Goal: Find specific page/section: Find specific page/section

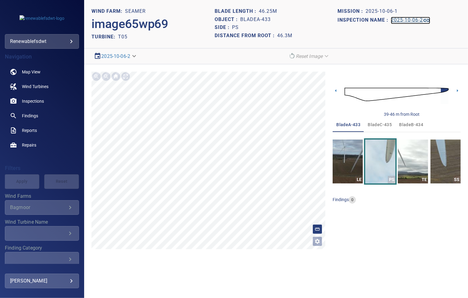
click at [396, 20] on h1 "2025-10-06-2" at bounding box center [407, 20] width 32 height 6
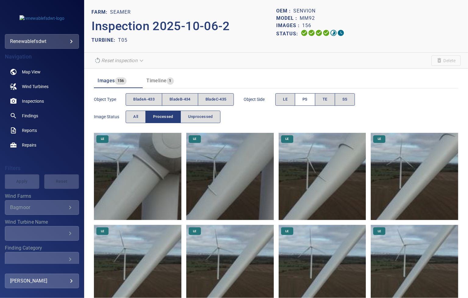
click at [307, 99] on span "PS" at bounding box center [304, 99] width 5 height 7
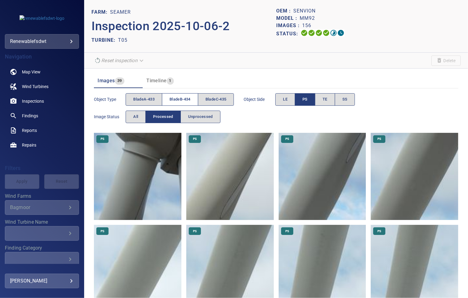
click at [185, 98] on span "bladeB-434" at bounding box center [179, 99] width 21 height 7
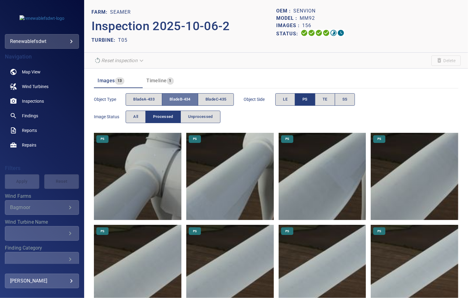
click at [176, 100] on span "bladeB-434" at bounding box center [179, 99] width 21 height 7
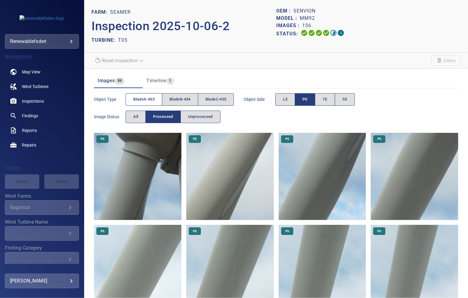
click at [152, 99] on span "bladeA-433" at bounding box center [143, 99] width 21 height 7
click at [215, 98] on span "bladeC-435" at bounding box center [215, 99] width 21 height 7
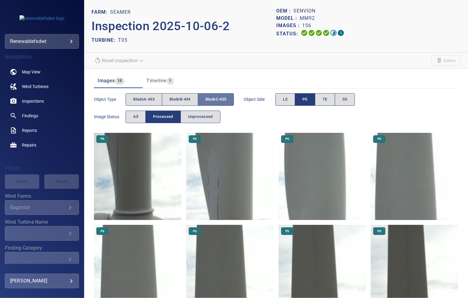
click at [219, 96] on span "bladeC-435" at bounding box center [215, 99] width 21 height 7
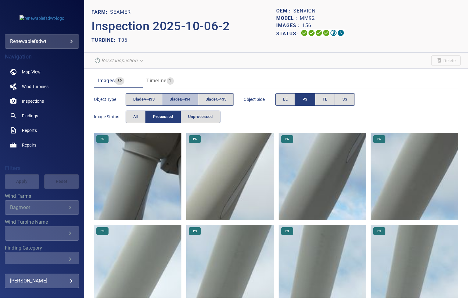
click at [186, 98] on span "bladeB-434" at bounding box center [179, 99] width 21 height 7
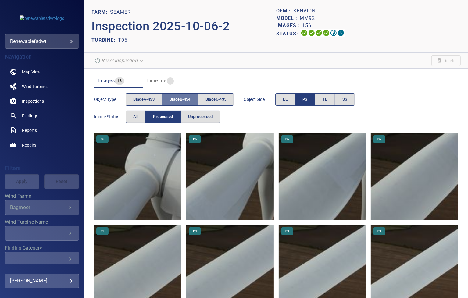
click at [186, 98] on span "bladeB-434" at bounding box center [179, 99] width 21 height 7
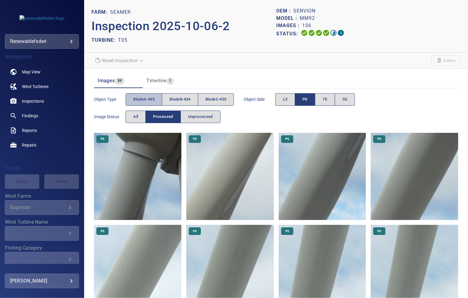
click at [145, 94] on button "bladeA-433" at bounding box center [144, 99] width 37 height 12
click at [152, 98] on span "bladeA-433" at bounding box center [143, 99] width 21 height 7
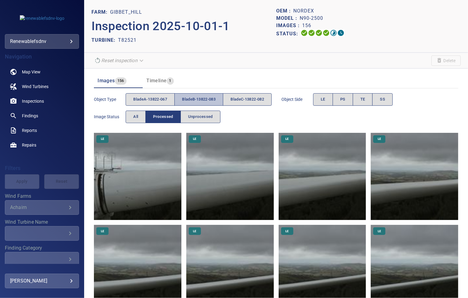
click at [186, 97] on span "bladeB-13822-083" at bounding box center [199, 99] width 34 height 7
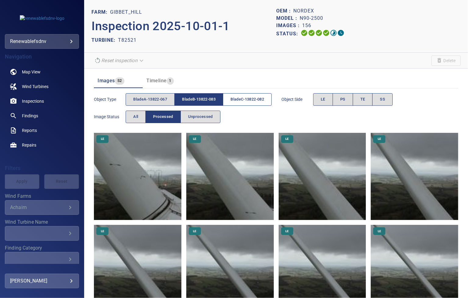
click at [250, 101] on span "bladeC-13822-082" at bounding box center [247, 99] width 34 height 7
click at [199, 98] on span "bladeB-13822-083" at bounding box center [199, 99] width 34 height 7
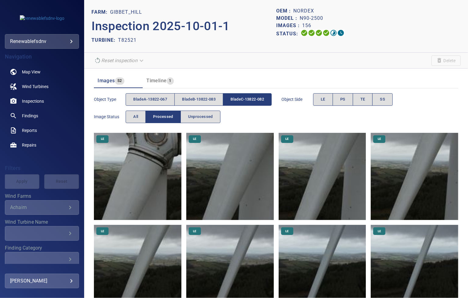
click at [242, 95] on button "bladeC-13822-082" at bounding box center [247, 99] width 49 height 12
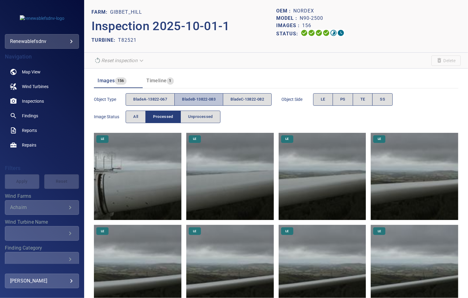
click at [200, 96] on span "bladeB-13822-083" at bounding box center [199, 99] width 34 height 7
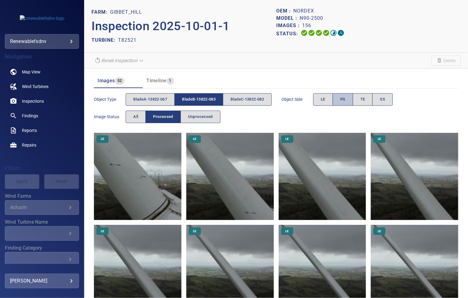
click at [345, 96] on span "PS" at bounding box center [342, 99] width 5 height 7
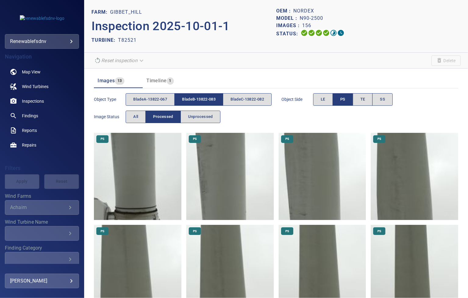
click at [40, 43] on body "**********" at bounding box center [234, 149] width 468 height 298
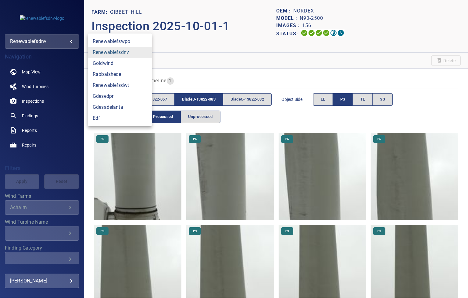
click at [108, 48] on link "renewablefsdnv" at bounding box center [120, 52] width 64 height 11
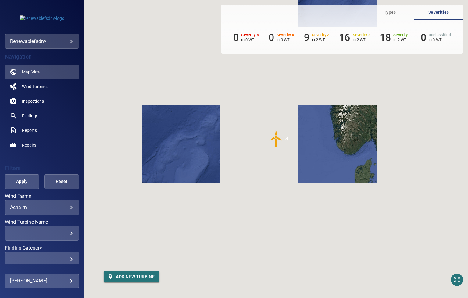
click at [23, 208] on body "**********" at bounding box center [234, 149] width 468 height 298
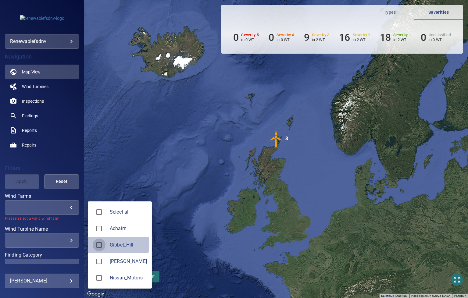
type input "**********"
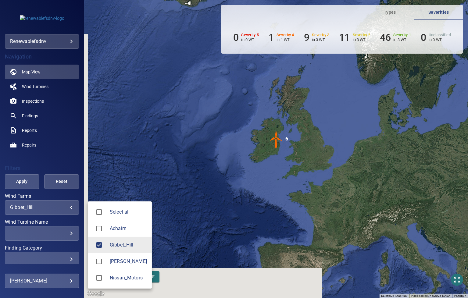
click at [60, 151] on div at bounding box center [234, 149] width 468 height 298
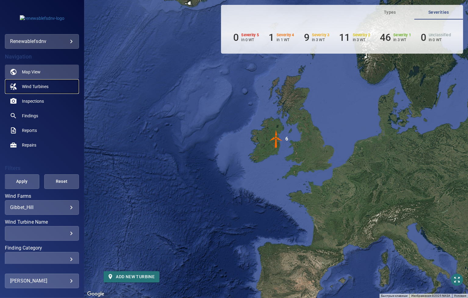
click at [43, 87] on span "Wind Turbines" at bounding box center [35, 86] width 27 height 6
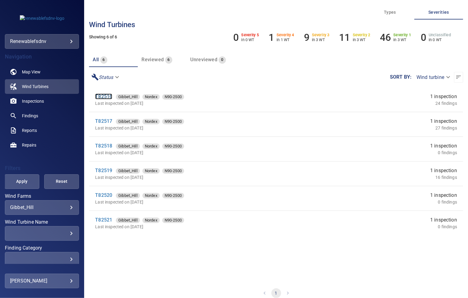
click at [105, 98] on link "T82516" at bounding box center [103, 97] width 17 height 6
